Goal: Check status: Check status

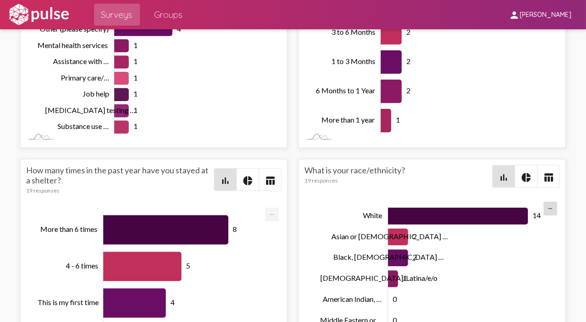
scroll to position [2871, 0]
